Goal: Task Accomplishment & Management: Manage account settings

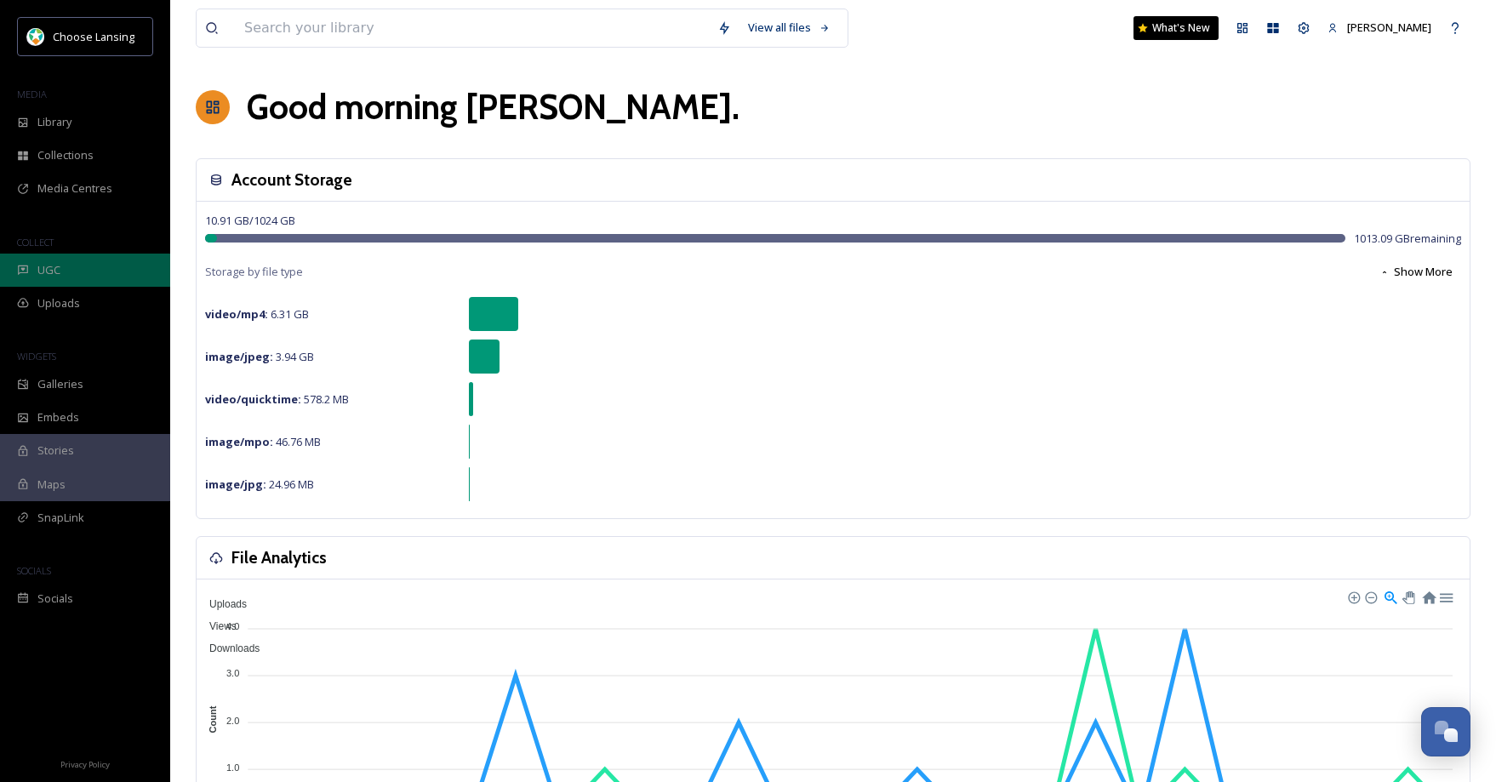
click at [100, 271] on div "UGC" at bounding box center [85, 270] width 170 height 33
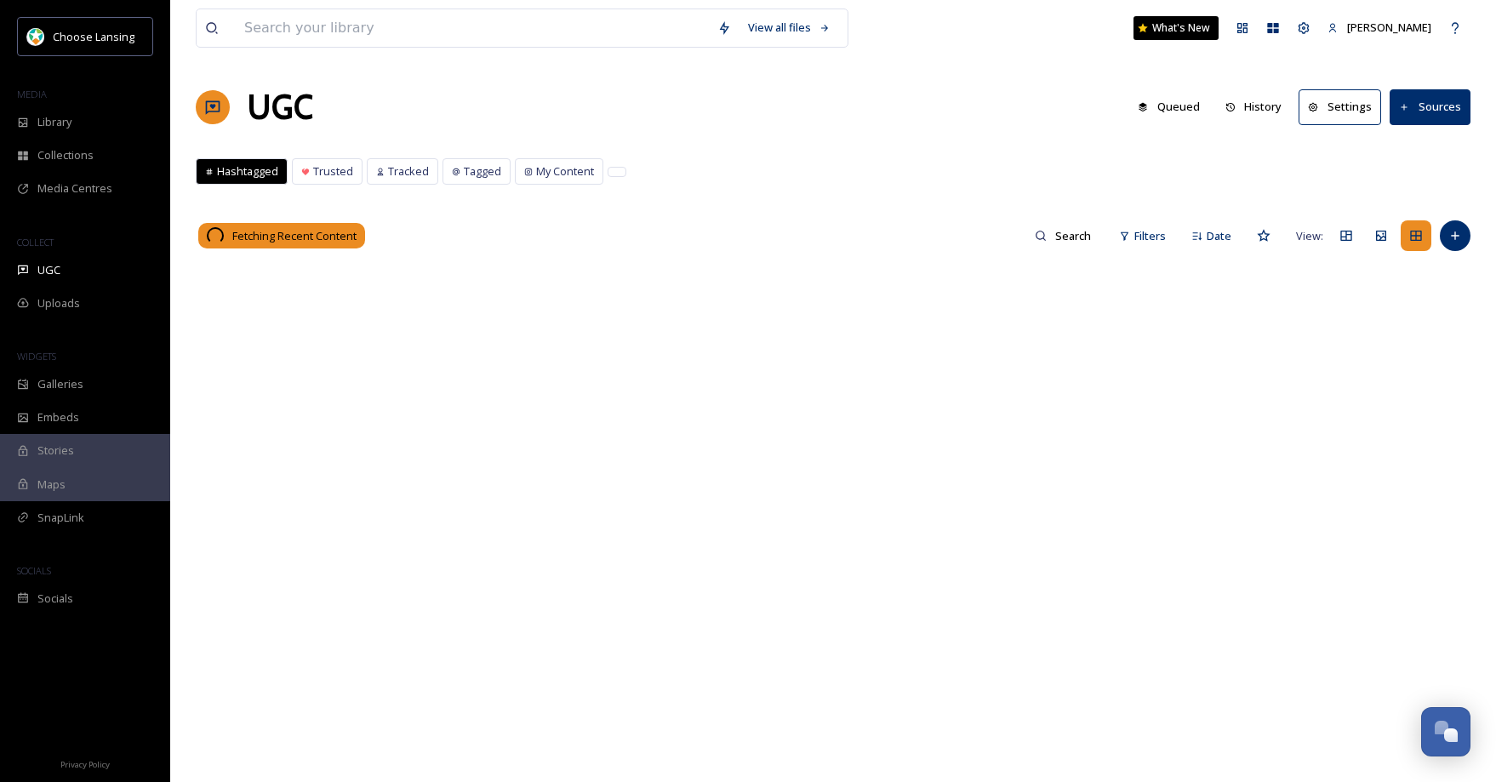
click at [1430, 106] on button "Sources" at bounding box center [1430, 106] width 81 height 35
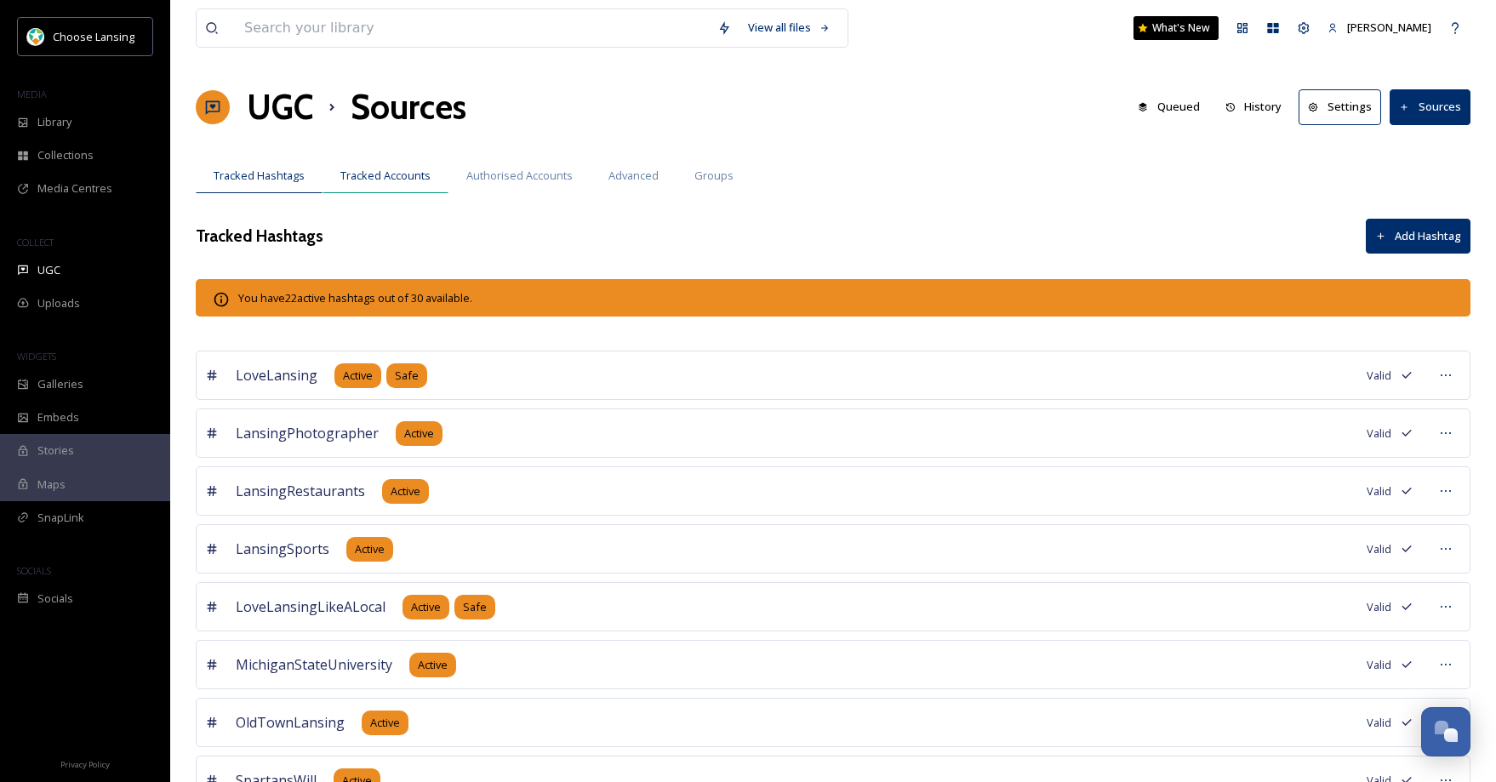
click at [414, 179] on span "Tracked Accounts" at bounding box center [385, 176] width 90 height 16
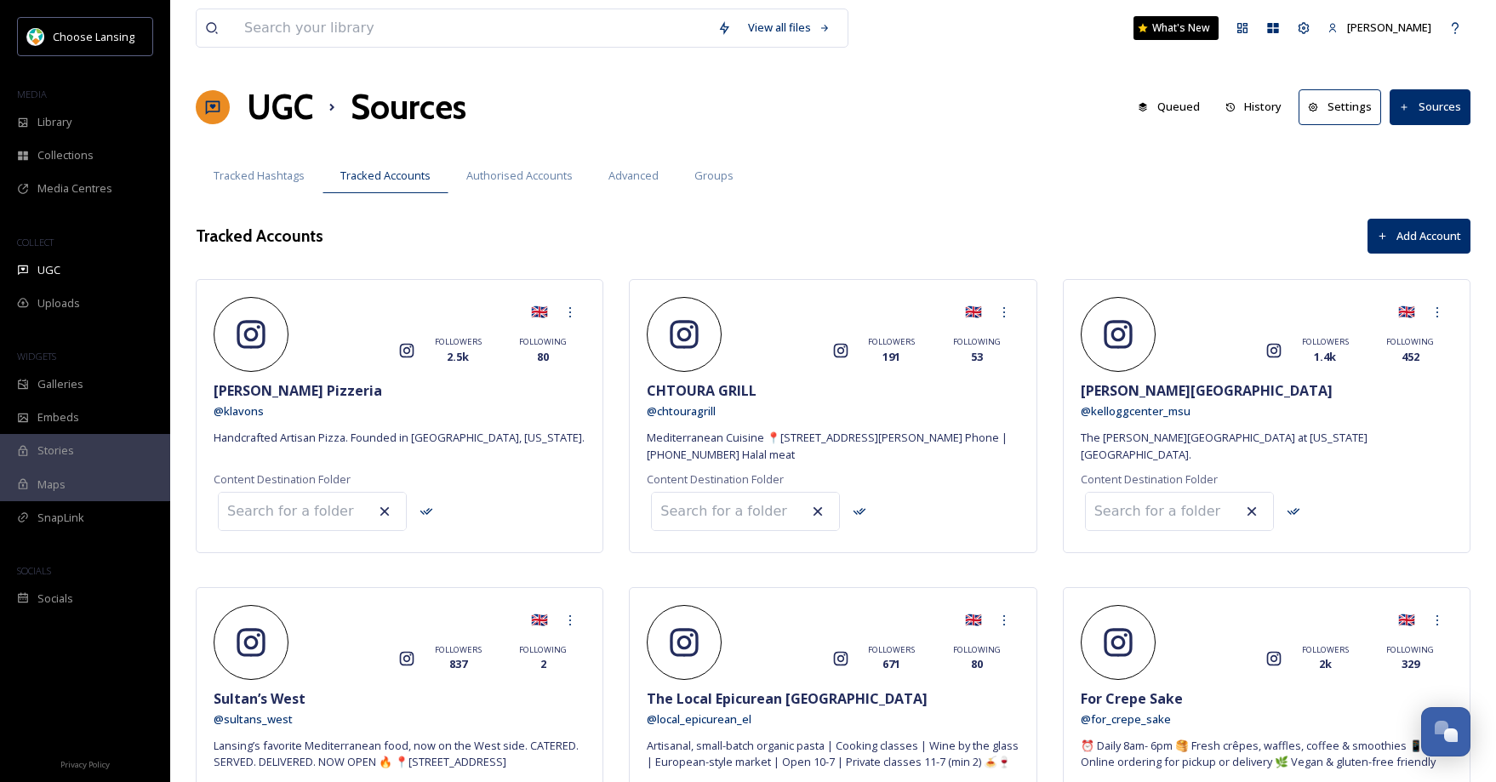
click at [1417, 239] on button "Add Account" at bounding box center [1419, 236] width 103 height 35
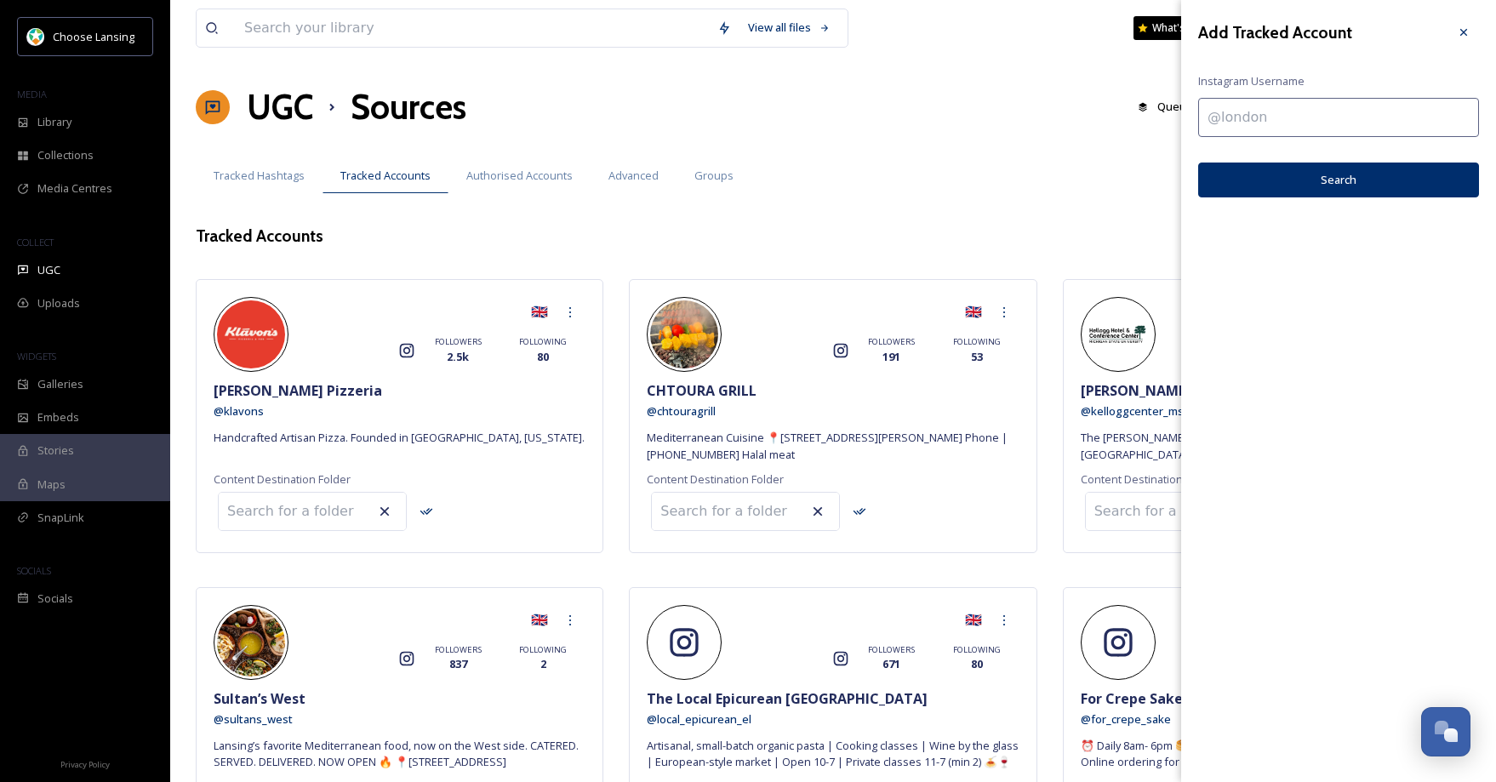
click at [1245, 121] on input at bounding box center [1338, 117] width 281 height 39
paste input "thewillowworb"
type input "thewillowworb"
drag, startPoint x: 1299, startPoint y: 186, endPoint x: 1299, endPoint y: 201, distance: 15.3
click at [1299, 187] on button "Search" at bounding box center [1338, 180] width 281 height 35
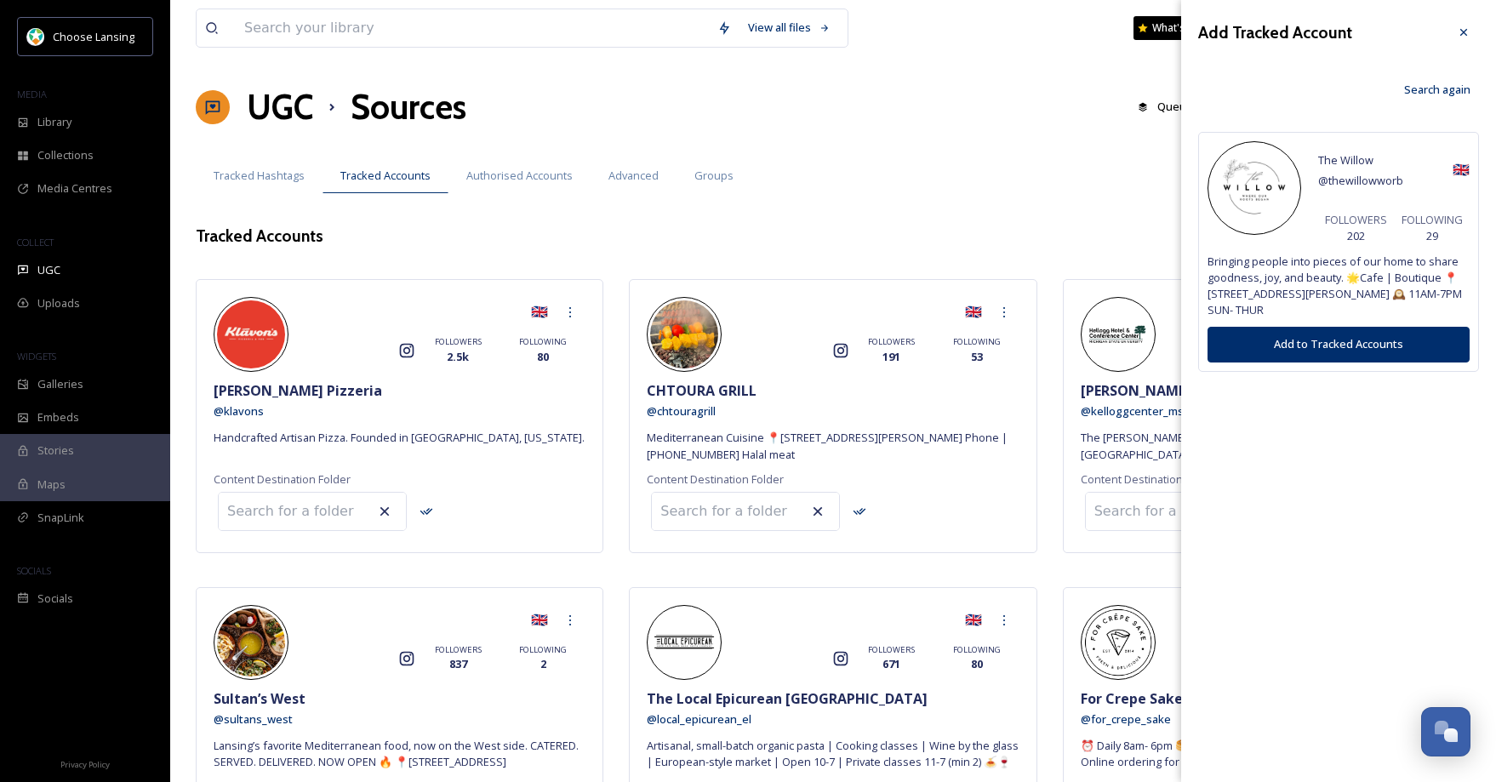
click at [1292, 346] on button "Add to Tracked Accounts" at bounding box center [1339, 344] width 262 height 35
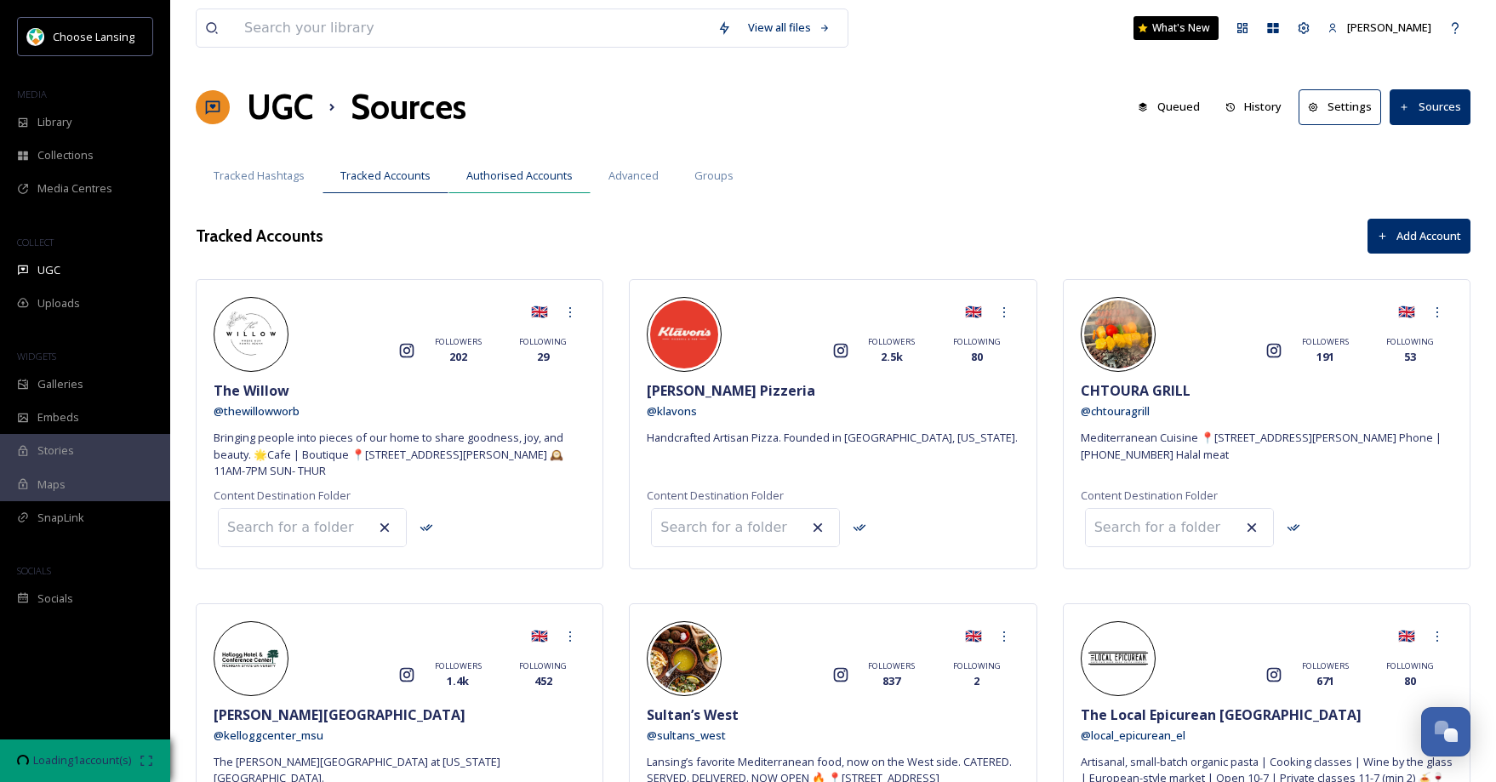
click at [523, 179] on span "Authorised Accounts" at bounding box center [519, 176] width 106 height 16
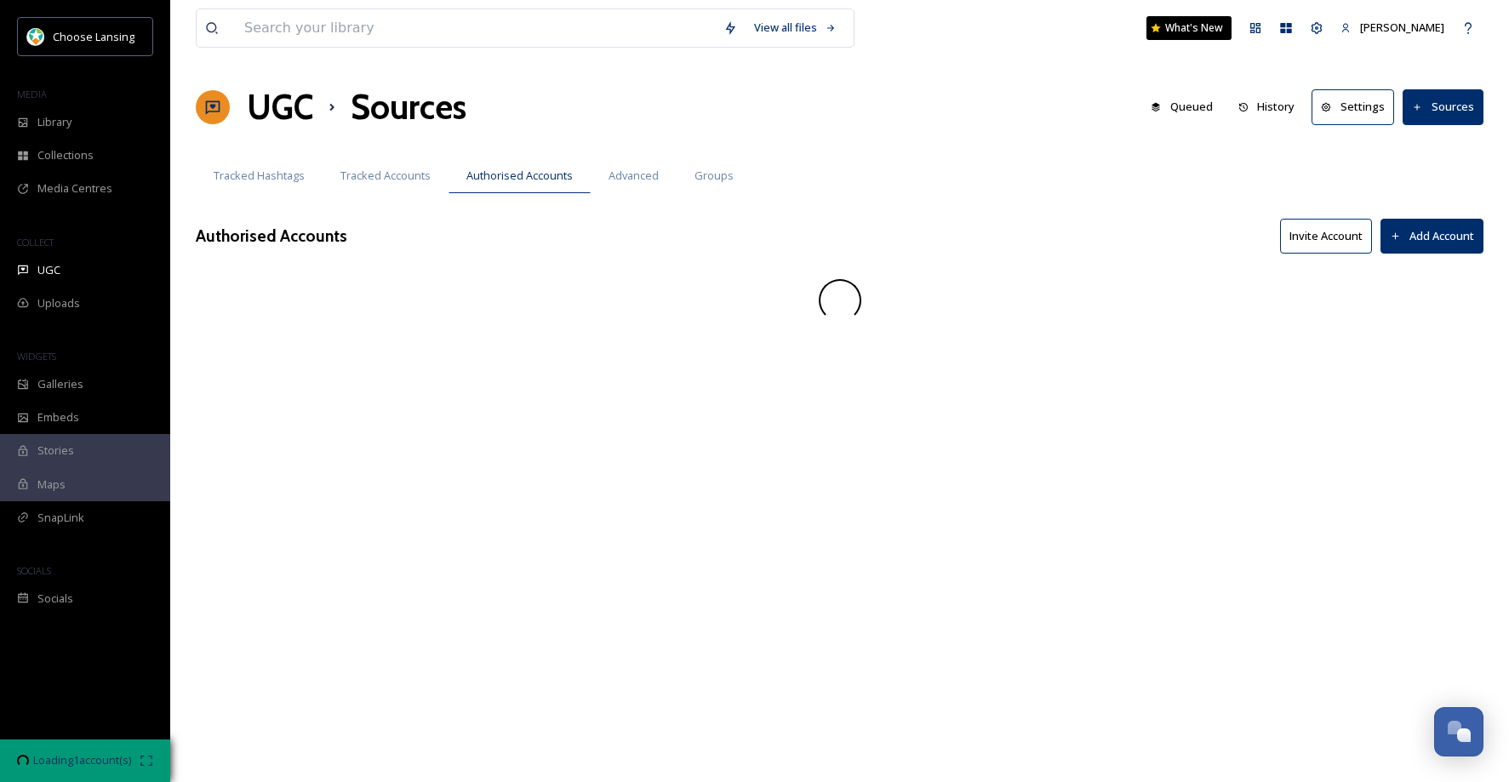
click at [1418, 237] on button "Add Account" at bounding box center [1431, 236] width 103 height 35
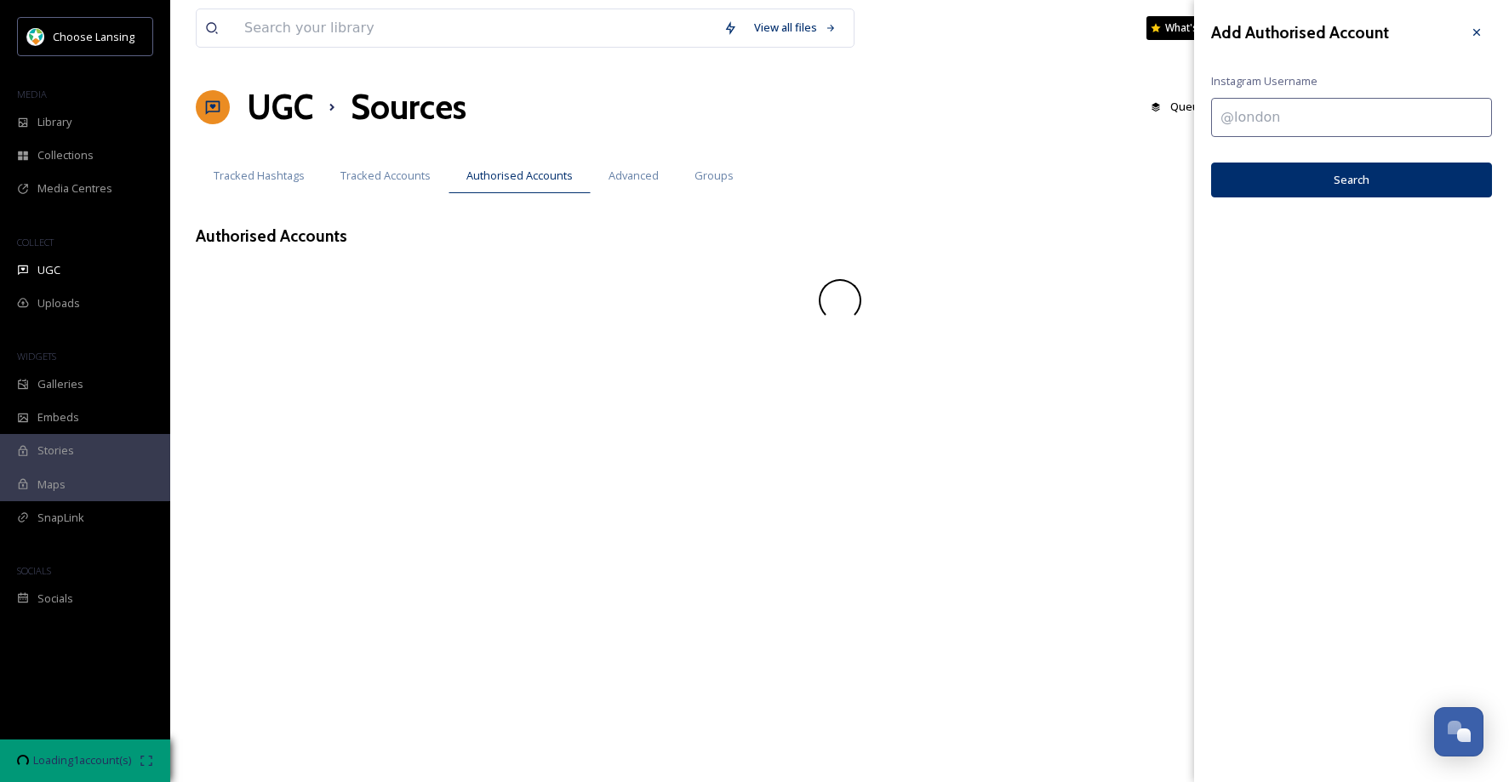
click at [1270, 117] on input at bounding box center [1351, 117] width 281 height 39
paste input "thewillowworb"
type input "thewillowworb"
click at [1302, 180] on button "Search" at bounding box center [1351, 180] width 281 height 35
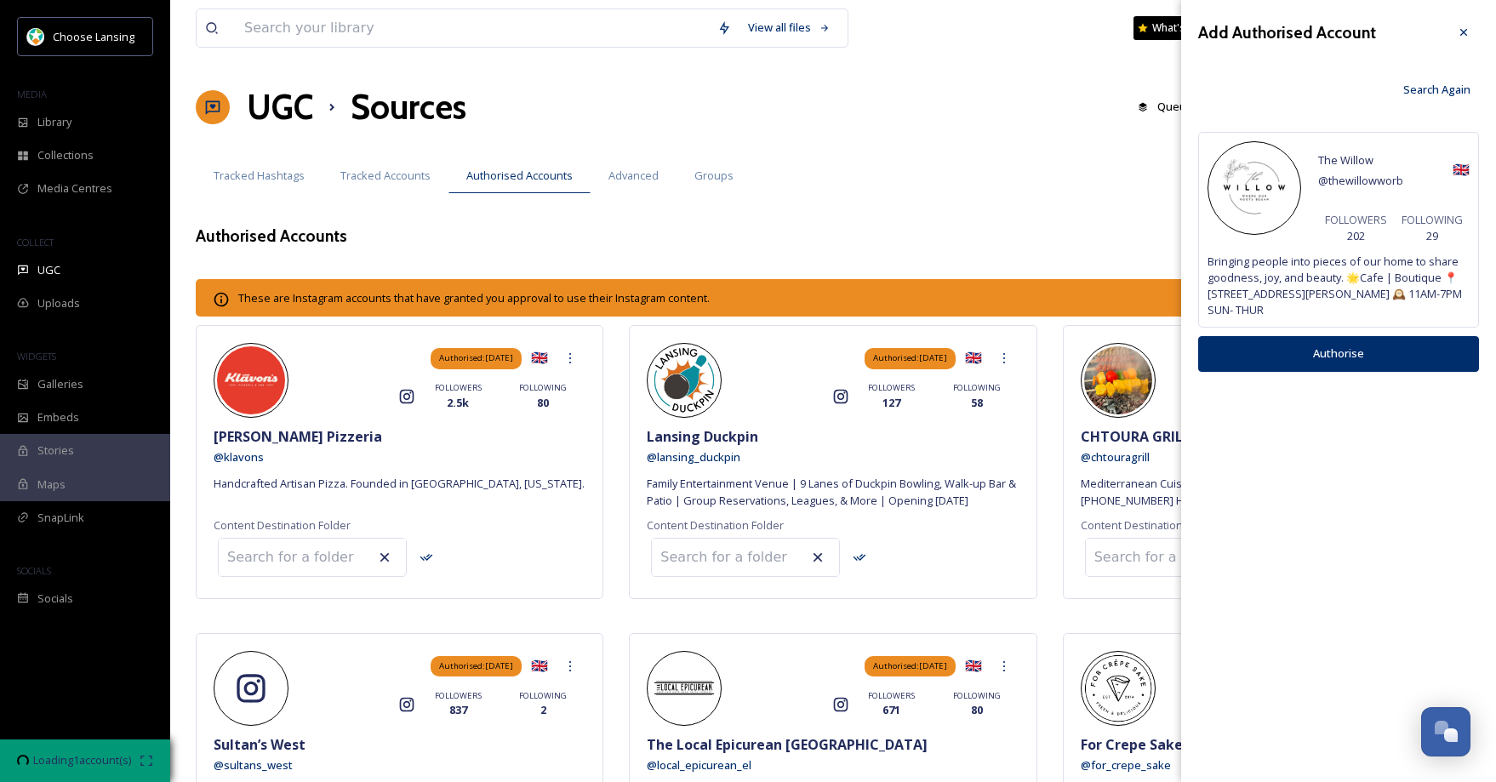
click at [1286, 357] on button "Authorise" at bounding box center [1338, 353] width 281 height 35
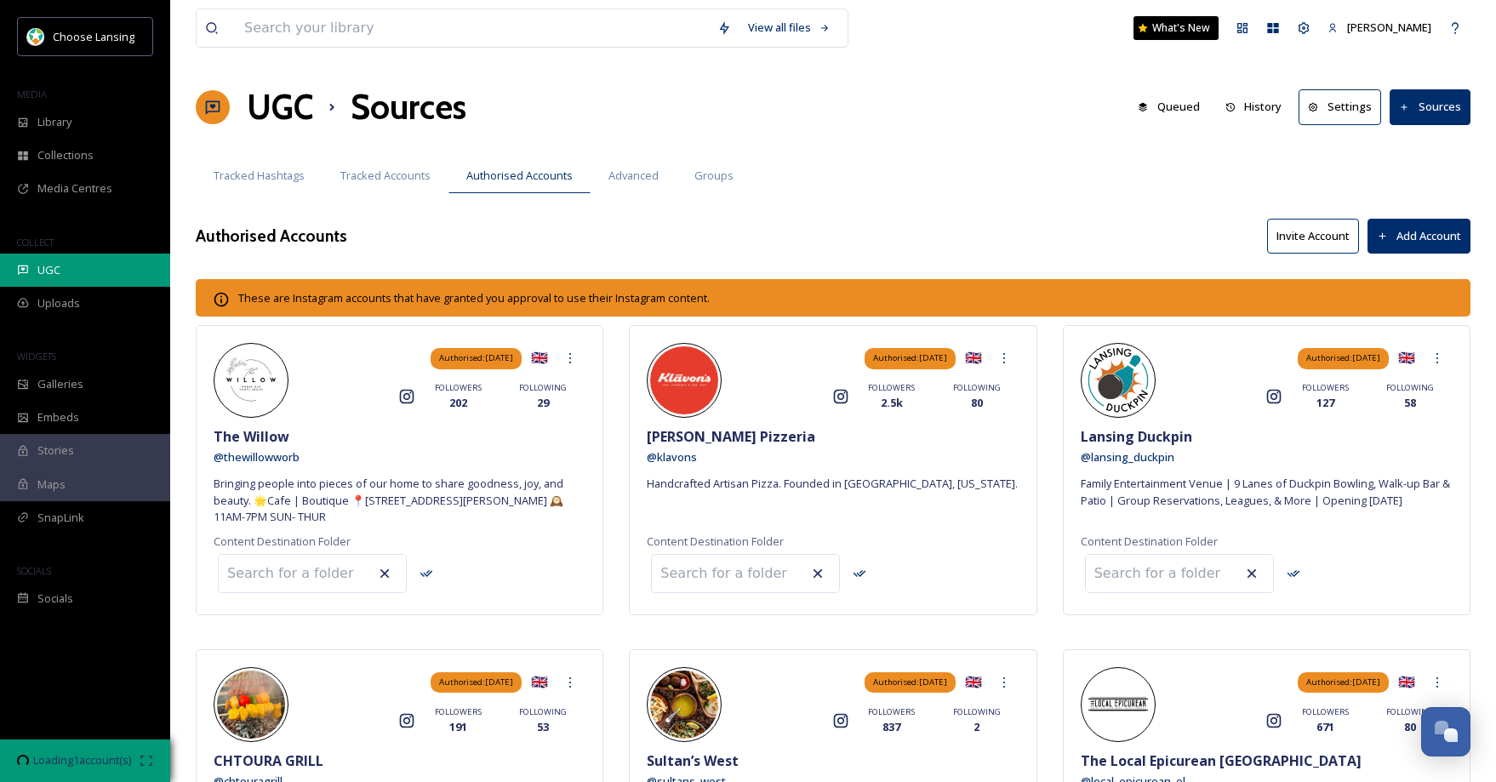
click at [71, 269] on div "UGC" at bounding box center [85, 270] width 170 height 33
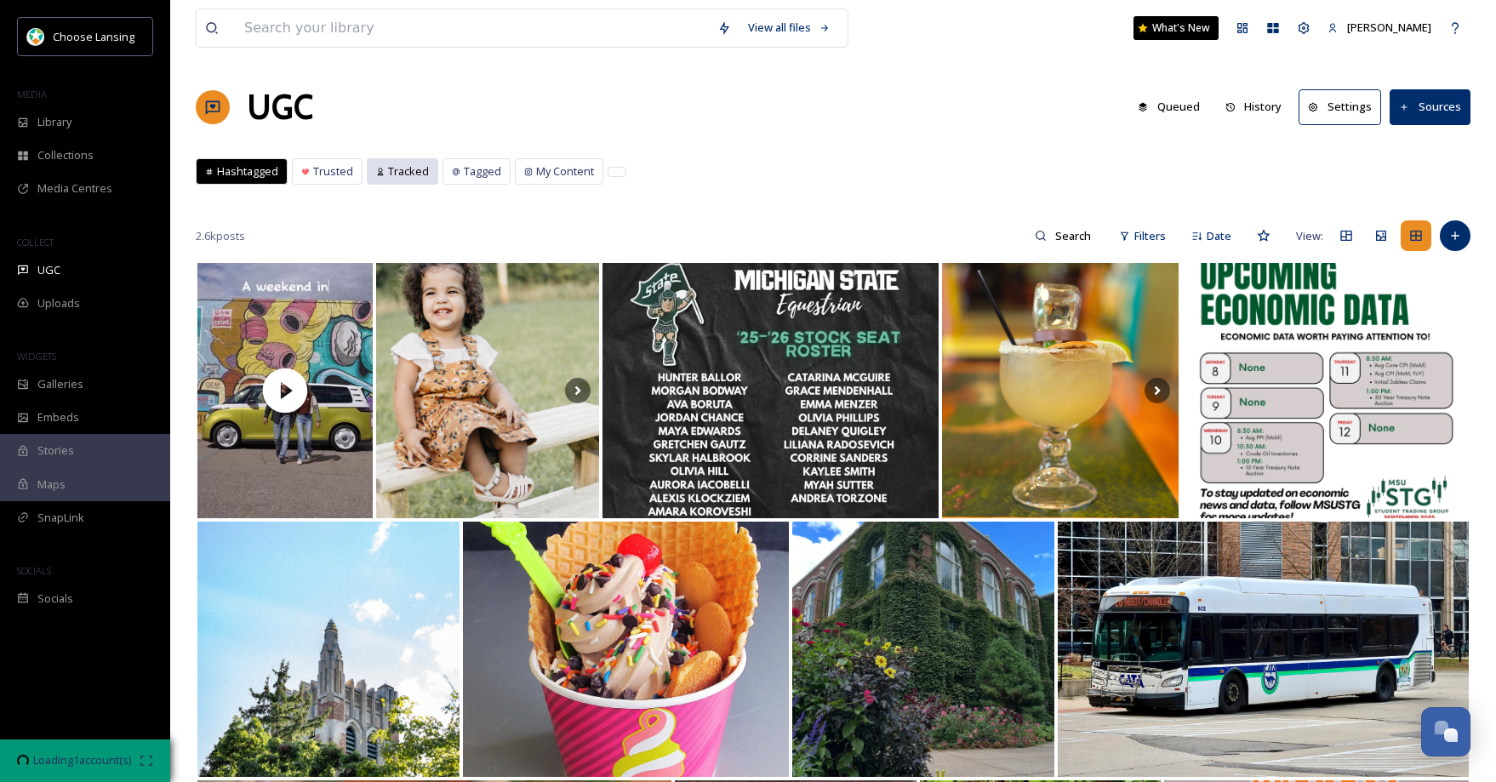
click at [409, 172] on span "Tracked" at bounding box center [408, 171] width 41 height 16
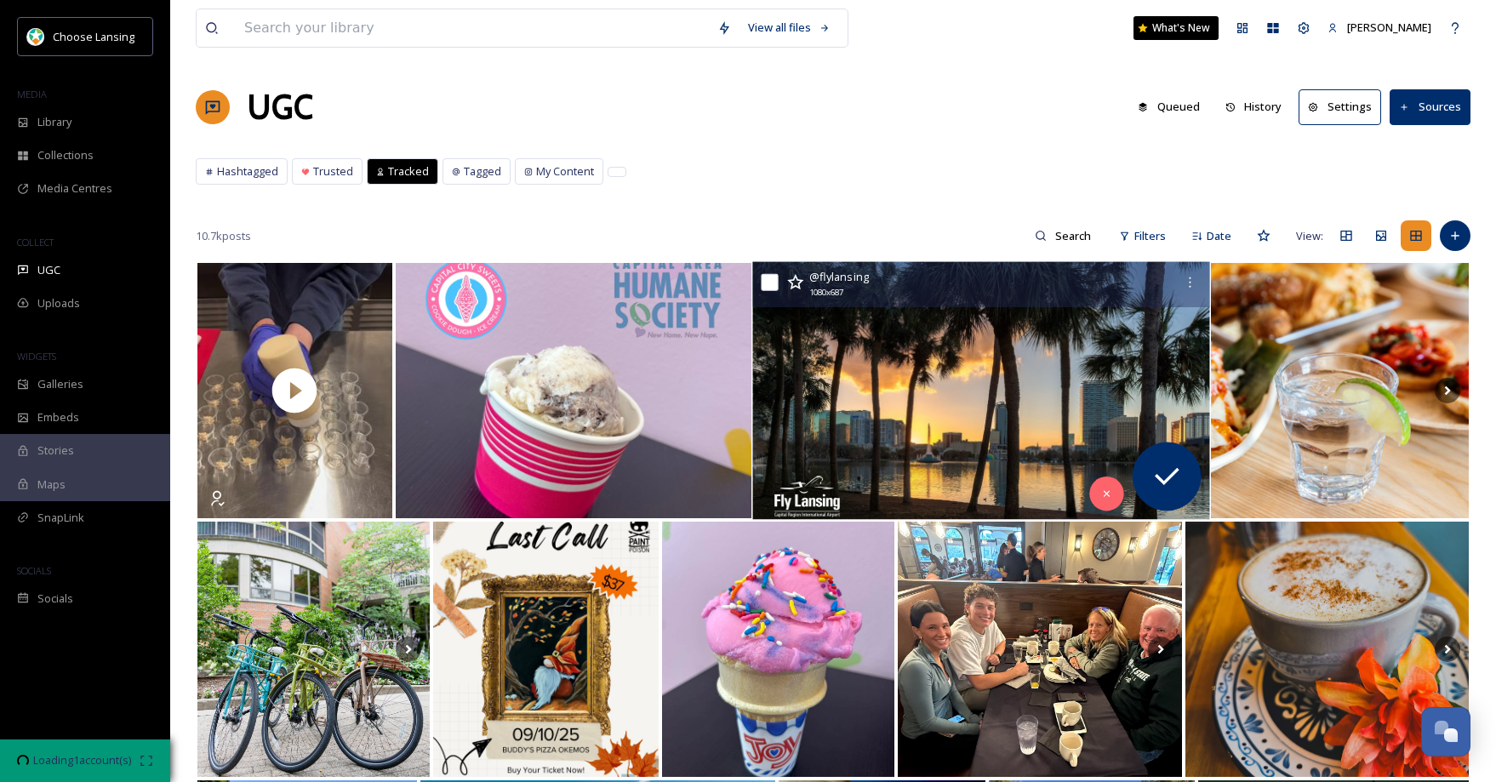
click at [1004, 363] on img at bounding box center [980, 391] width 457 height 258
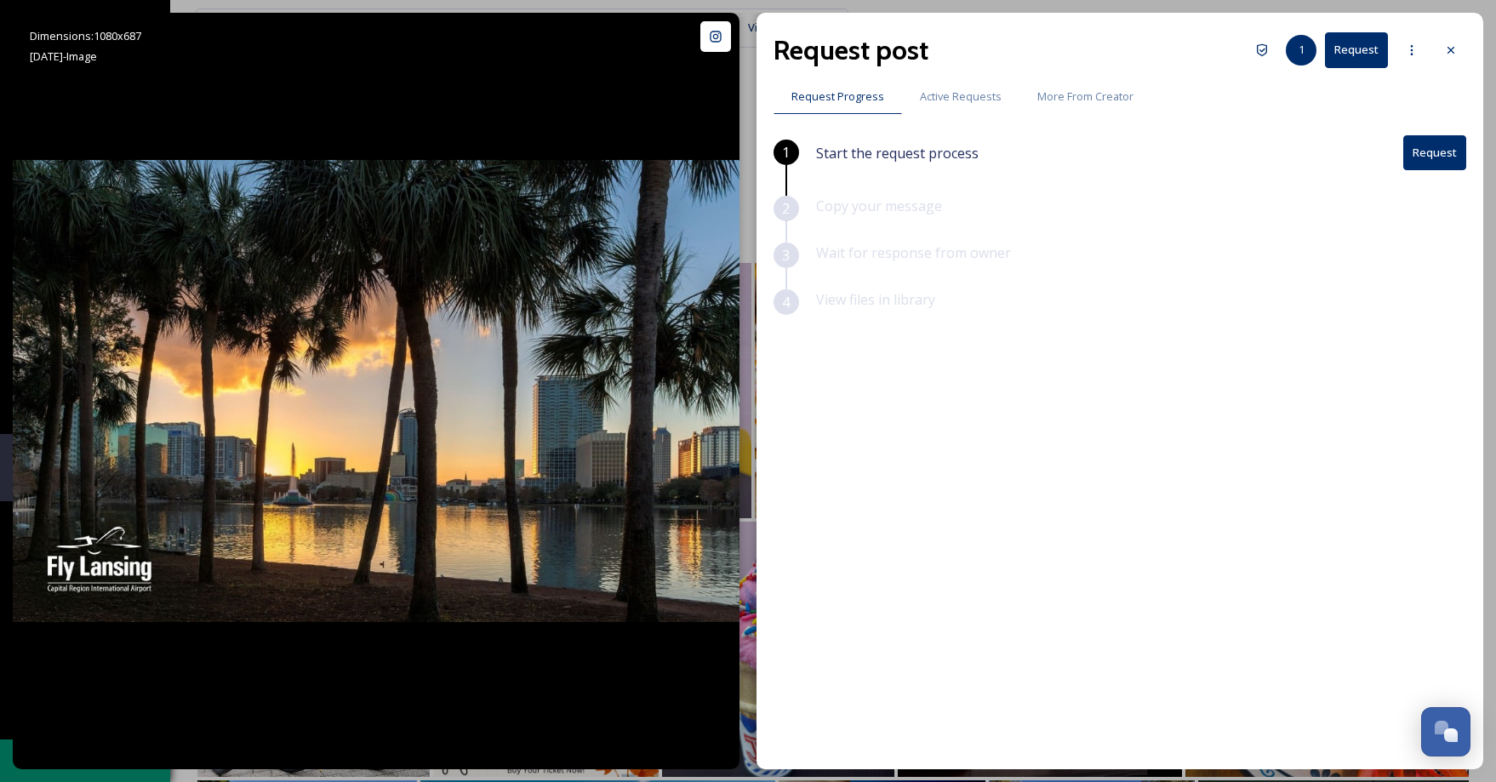
click at [1454, 50] on icon at bounding box center [1451, 50] width 14 height 14
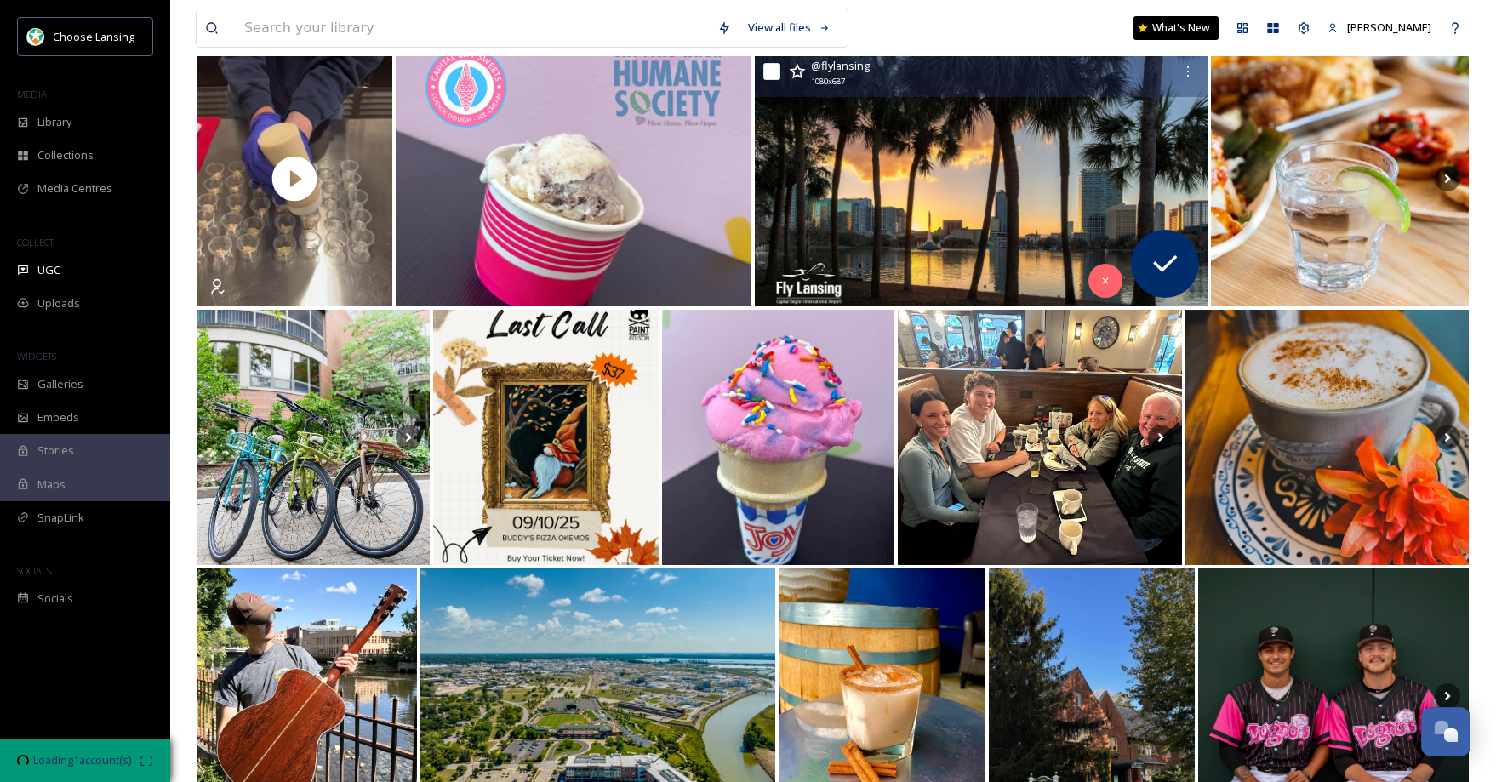
scroll to position [276, 0]
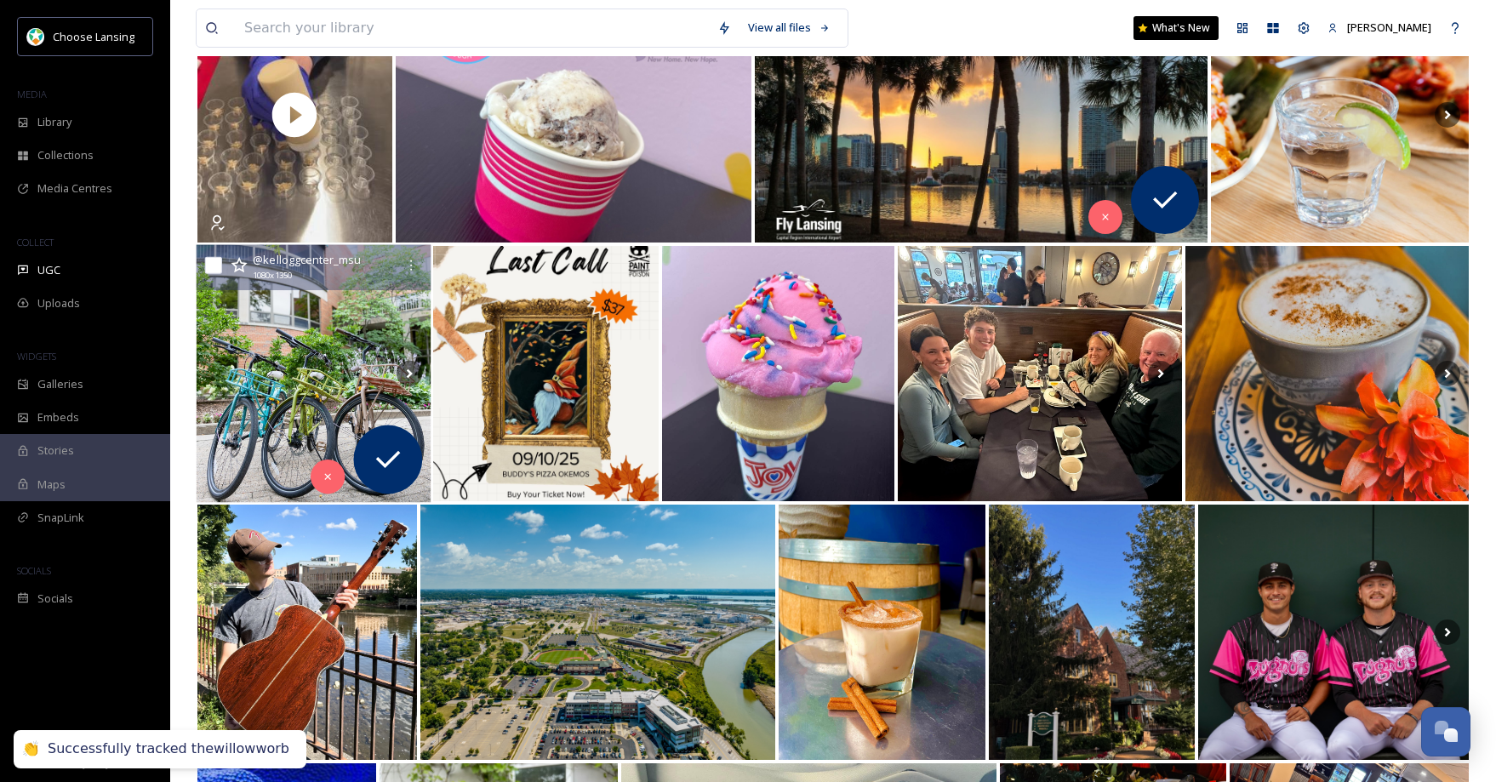
click at [277, 375] on img at bounding box center [314, 374] width 235 height 258
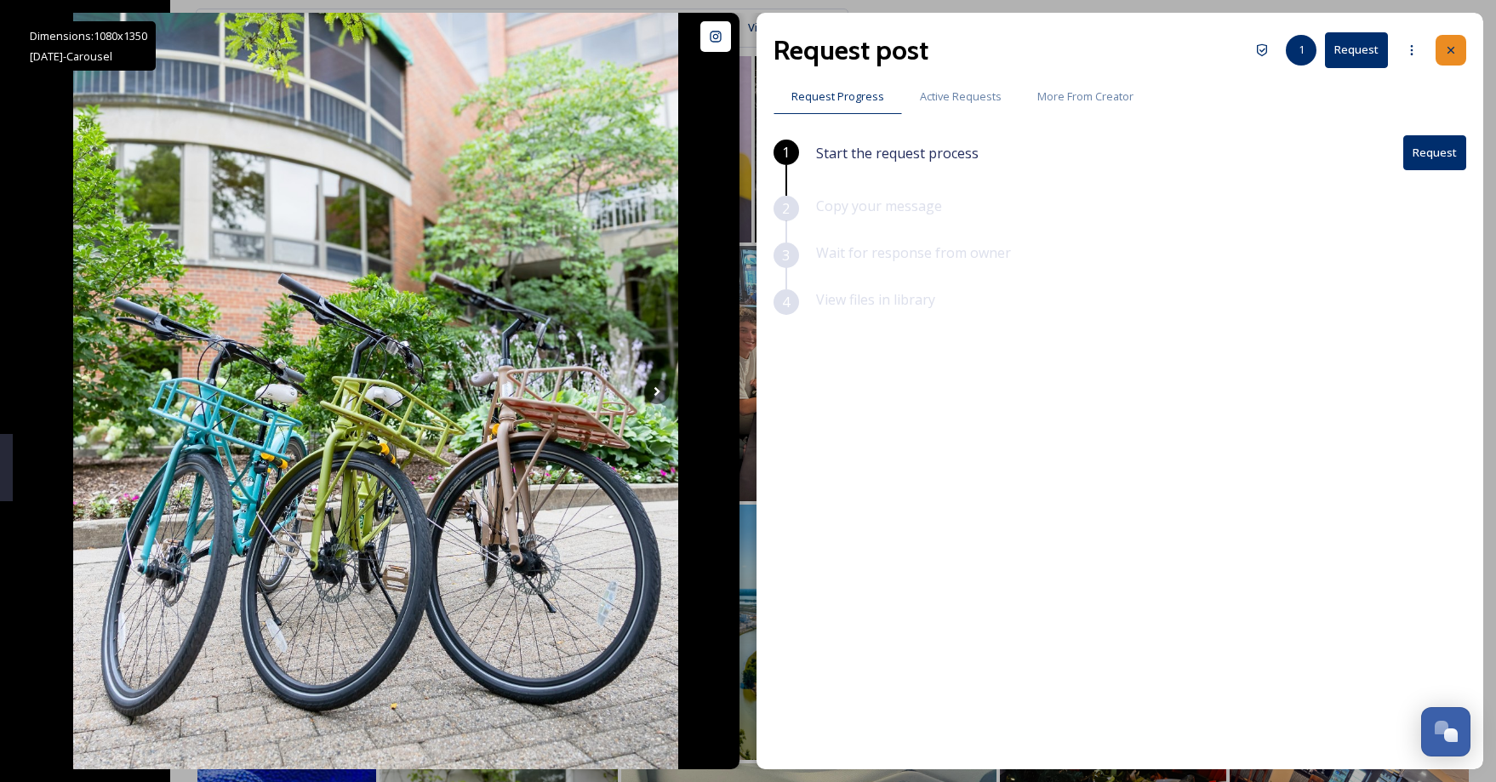
click at [1459, 53] on div at bounding box center [1451, 50] width 31 height 31
